Goal: Task Accomplishment & Management: Manage account settings

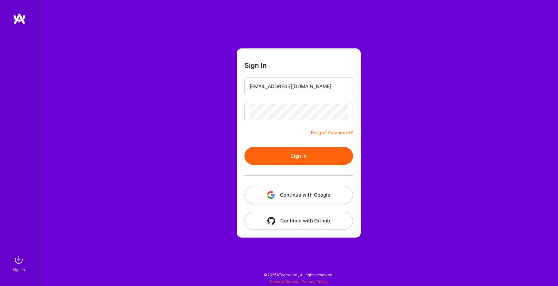
click at [304, 194] on button "Continue with Google" at bounding box center [298, 195] width 108 height 18
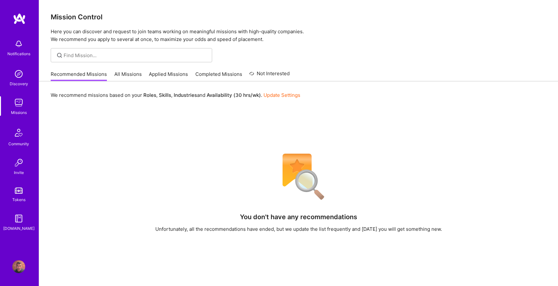
click at [288, 93] on link "Update Settings" at bounding box center [281, 95] width 37 height 6
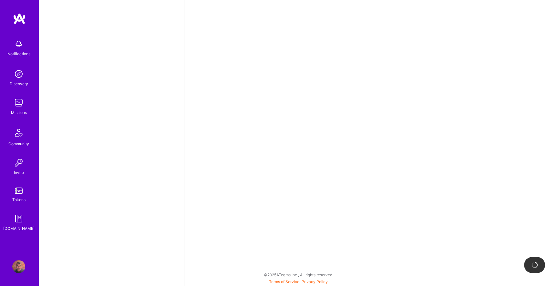
select select "US"
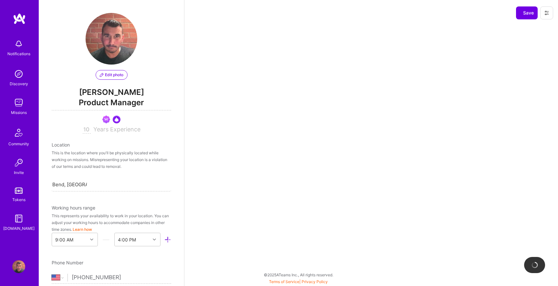
scroll to position [236, 0]
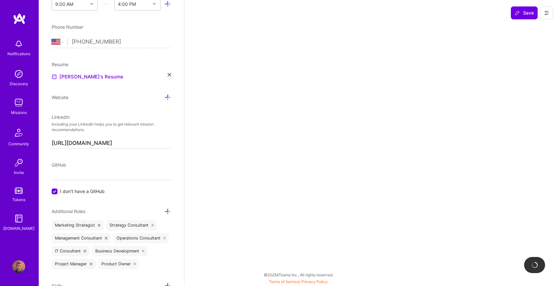
select select "Right Now"
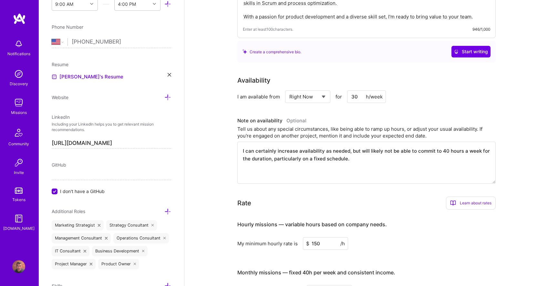
scroll to position [0, 0]
